Goal: Transaction & Acquisition: Purchase product/service

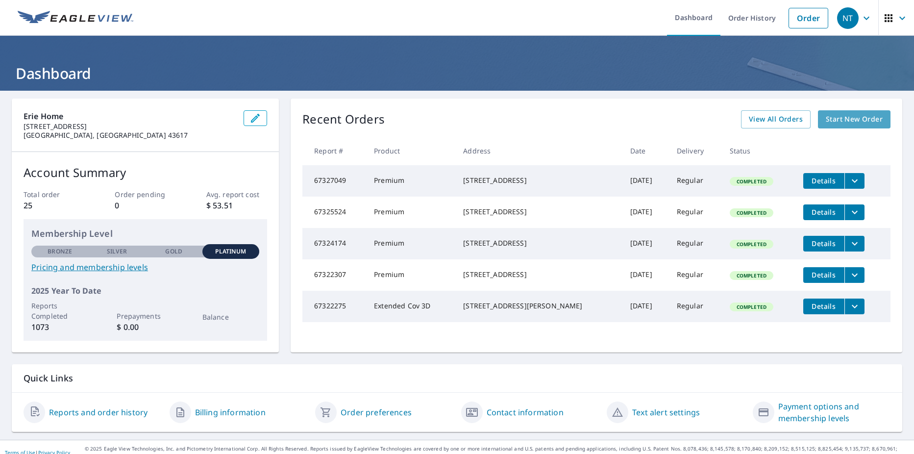
click at [840, 121] on span "Start New Order" at bounding box center [853, 119] width 57 height 12
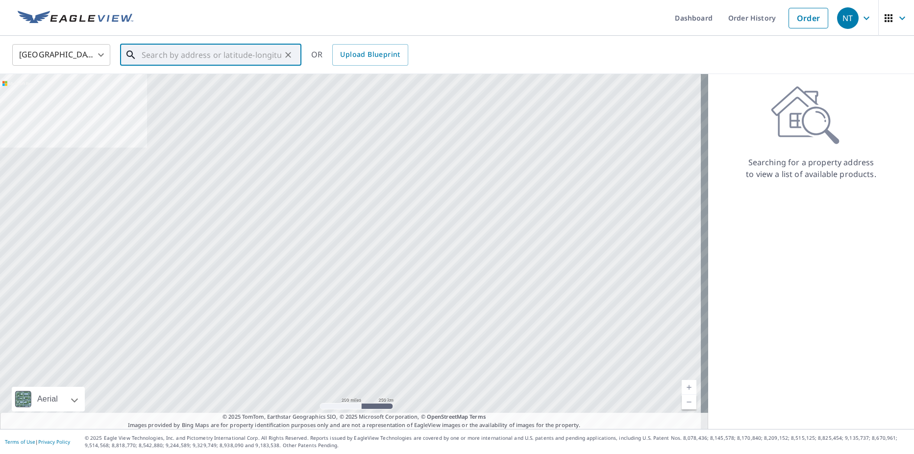
paste input "529 Haven Hill Lane, Six Mile, SC, 29682"
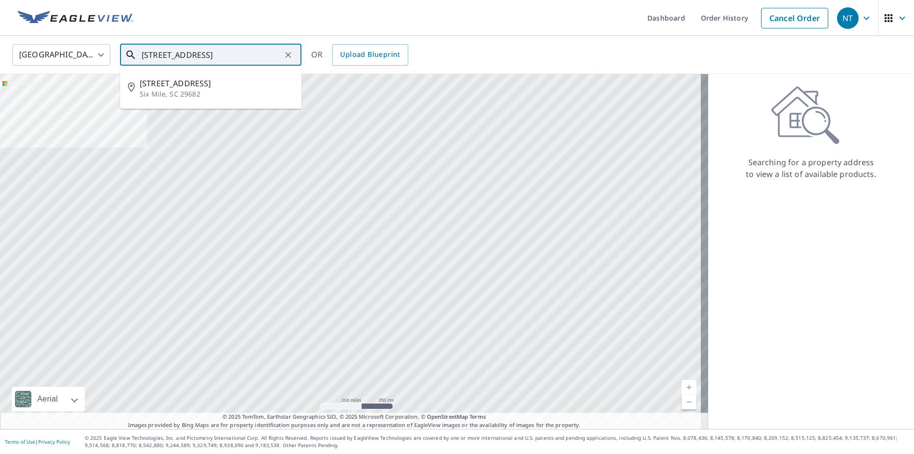
type input "529 Haven Hill Lane, Six Mile, SC, 29682"
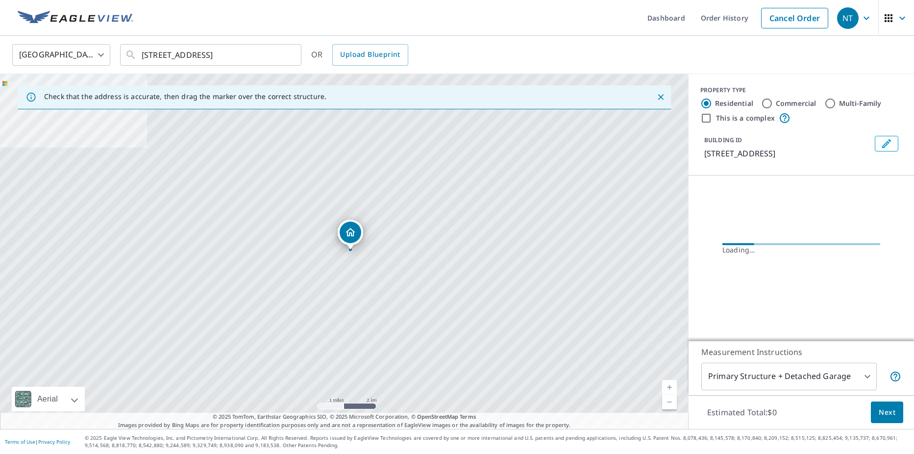
scroll to position [0, 0]
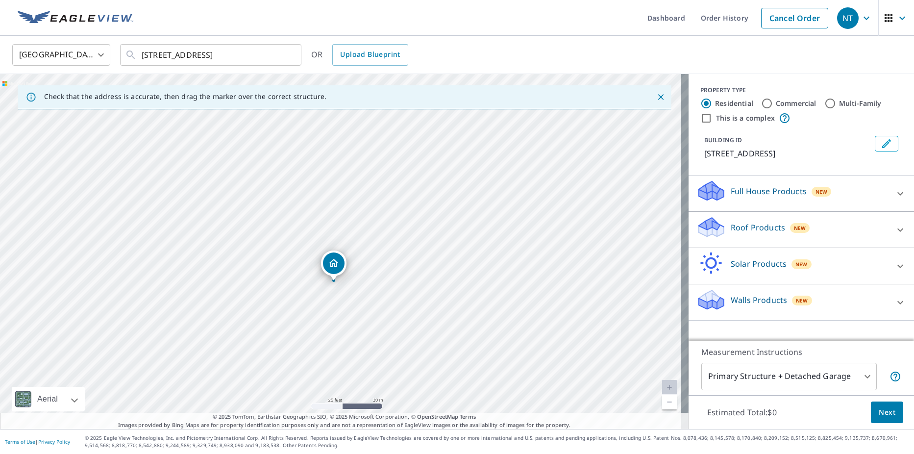
click at [332, 269] on div "Dropped pin, building 1, Residential property, 529 Haven Hill Ln Six Mile, SC 2…" at bounding box center [334, 263] width 22 height 22
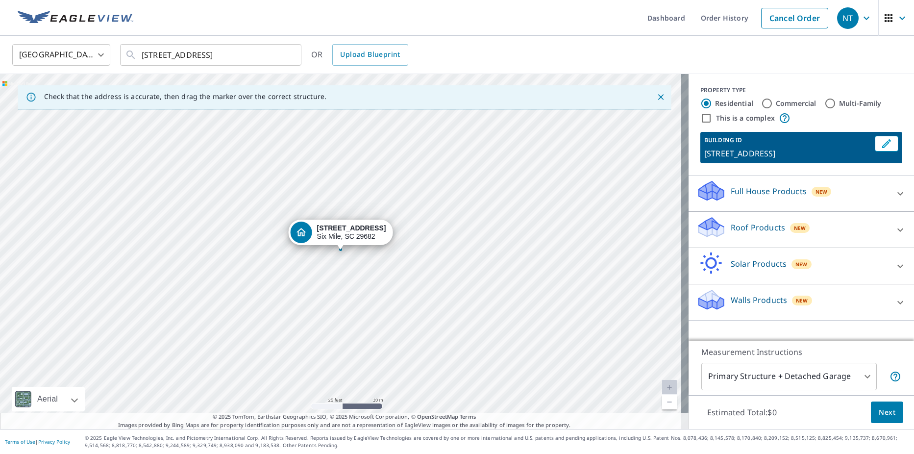
click at [896, 230] on icon at bounding box center [900, 230] width 12 height 12
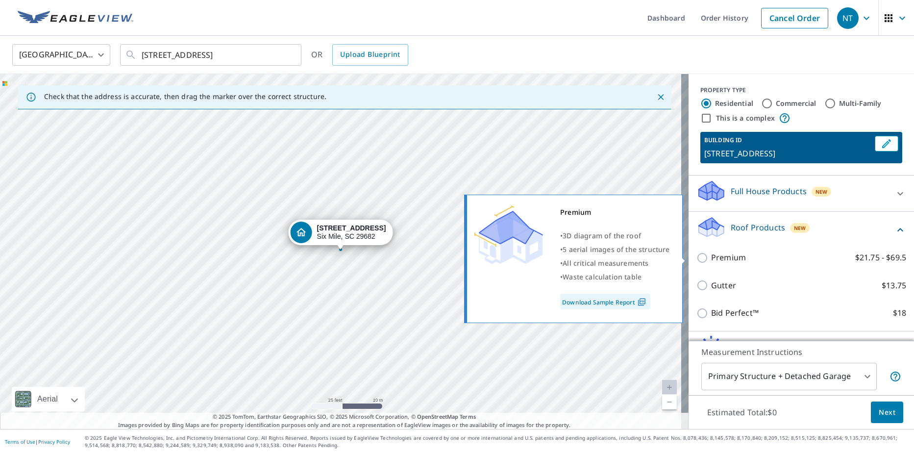
click at [732, 258] on p "Premium" at bounding box center [728, 257] width 35 height 12
click at [711, 258] on input "Premium $21.75 - $69.5" at bounding box center [703, 258] width 15 height 12
checkbox input "true"
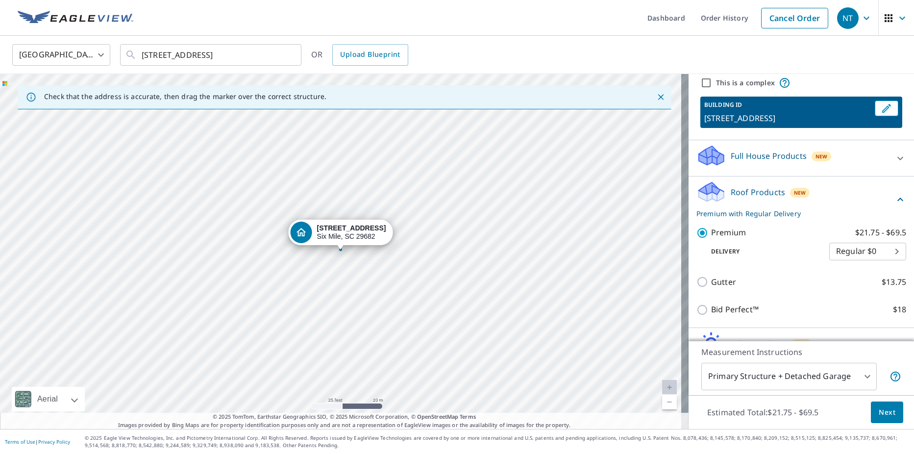
scroll to position [95, 0]
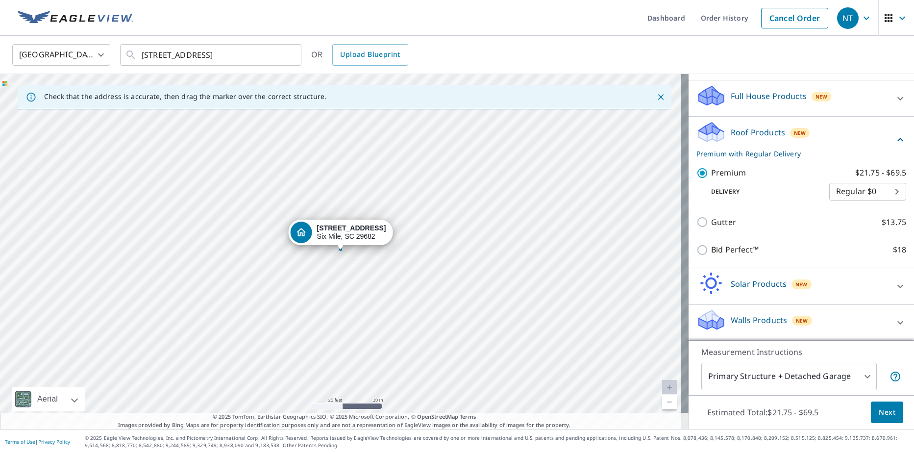
click at [871, 406] on button "Next" at bounding box center [887, 412] width 32 height 22
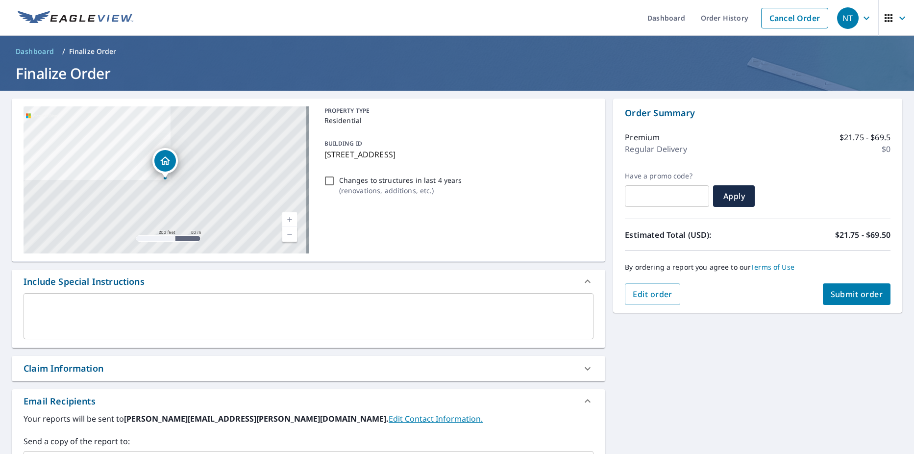
click at [871, 289] on span "Submit order" at bounding box center [856, 294] width 52 height 11
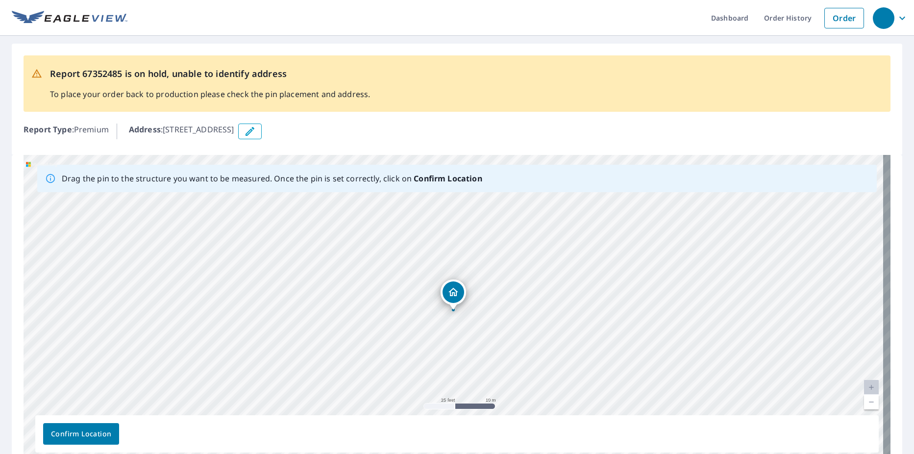
click at [455, 307] on div "Dropped pin, building 1, Residential property, 529 Haven Hill Ln Six Mile, SC 2…" at bounding box center [453, 305] width 13 height 10
click at [454, 305] on div "Dropped pin, building 1, Residential property, 529 Haven Hill Ln Six Mile, SC 2…" at bounding box center [453, 302] width 13 height 10
drag, startPoint x: 453, startPoint y: 291, endPoint x: 517, endPoint y: 285, distance: 65.0
click at [517, 285] on div "529 Haven Hill Ln Six Mile, SC 29682" at bounding box center [457, 308] width 867 height 307
drag, startPoint x: 425, startPoint y: 303, endPoint x: 397, endPoint y: 298, distance: 28.3
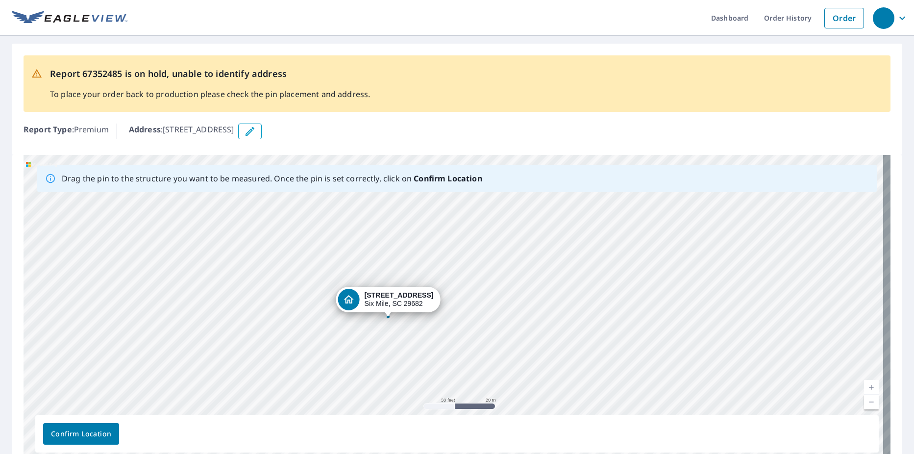
click at [397, 298] on div "529 Haven Hill Ln Six Mile, SC 29682" at bounding box center [457, 308] width 867 height 307
